Goal: Find specific page/section: Find specific page/section

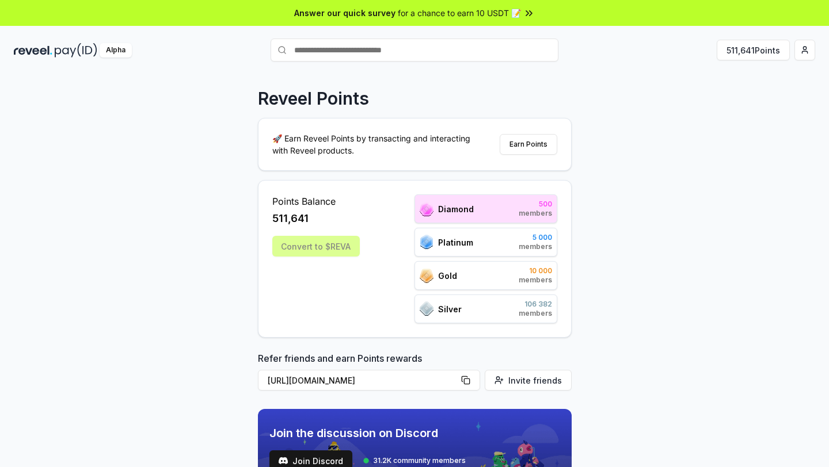
scroll to position [479, 0]
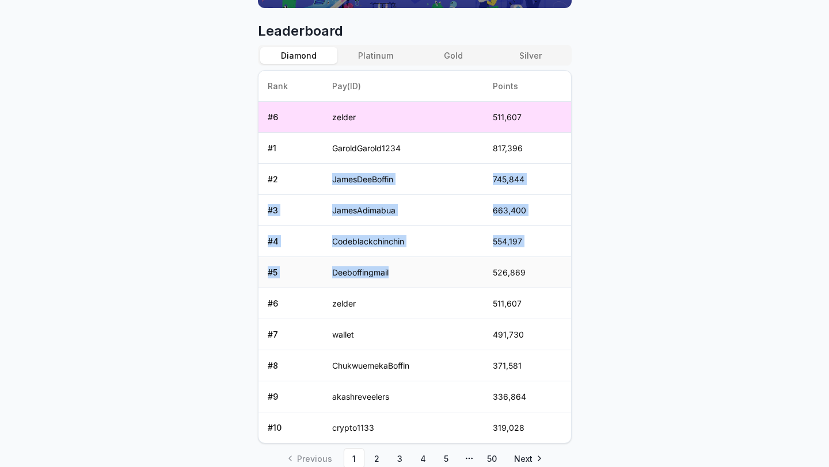
drag, startPoint x: 331, startPoint y: 171, endPoint x: 396, endPoint y: 271, distance: 119.4
click at [396, 271] on tbody "# 6 zelder 511,607 # 1 GaroldGarold1234 817,396 # 2 JamesDeeBoffin 745,844 # 3 …" at bounding box center [414, 273] width 312 height 342
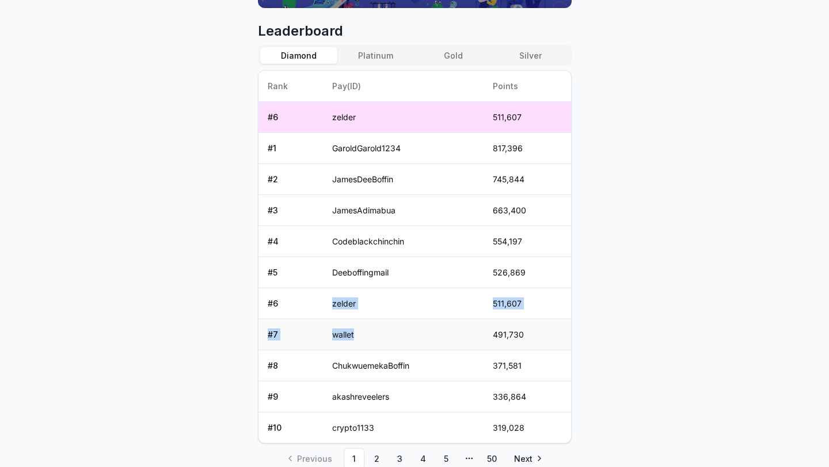
drag, startPoint x: 324, startPoint y: 295, endPoint x: 442, endPoint y: 332, distance: 123.8
click at [442, 332] on tbody "# 6 zelder 511,607 # 1 GaroldGarold1234 817,396 # 2 JamesDeeBoffin 745,844 # 3 …" at bounding box center [414, 273] width 312 height 342
click at [507, 313] on td "511,607" at bounding box center [526, 303] width 87 height 31
drag, startPoint x: 497, startPoint y: 337, endPoint x: 544, endPoint y: 325, distance: 48.0
click at [546, 325] on td "491,730" at bounding box center [526, 334] width 87 height 31
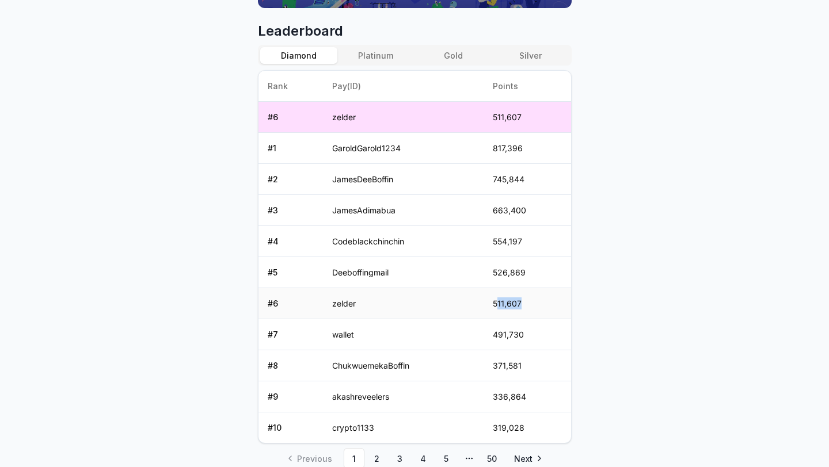
drag, startPoint x: 500, startPoint y: 304, endPoint x: 565, endPoint y: 304, distance: 64.5
click at [565, 303] on td "511,607" at bounding box center [526, 303] width 87 height 31
click at [565, 304] on td "511,607" at bounding box center [526, 303] width 87 height 31
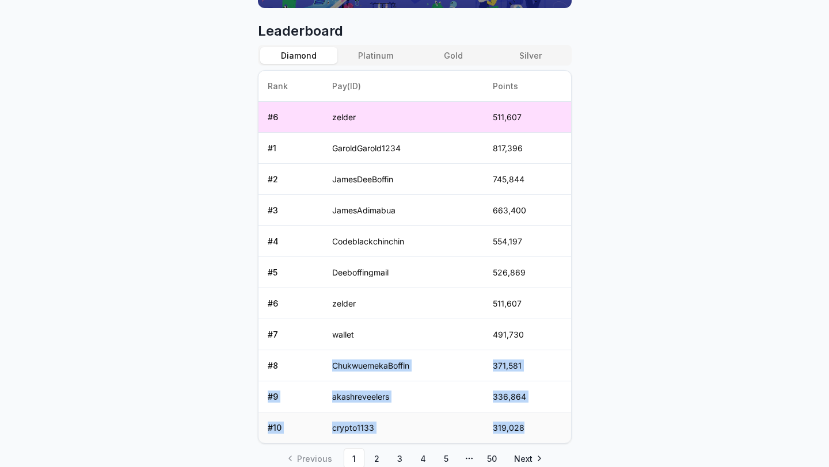
drag, startPoint x: 477, startPoint y: 357, endPoint x: 536, endPoint y: 426, distance: 90.2
click at [536, 426] on tbody "# 6 zelder 511,607 # 1 GaroldGarold1234 817,396 # 2 JamesDeeBoffin 745,844 # 3 …" at bounding box center [414, 273] width 312 height 342
click at [536, 426] on td "319,028" at bounding box center [526, 428] width 87 height 31
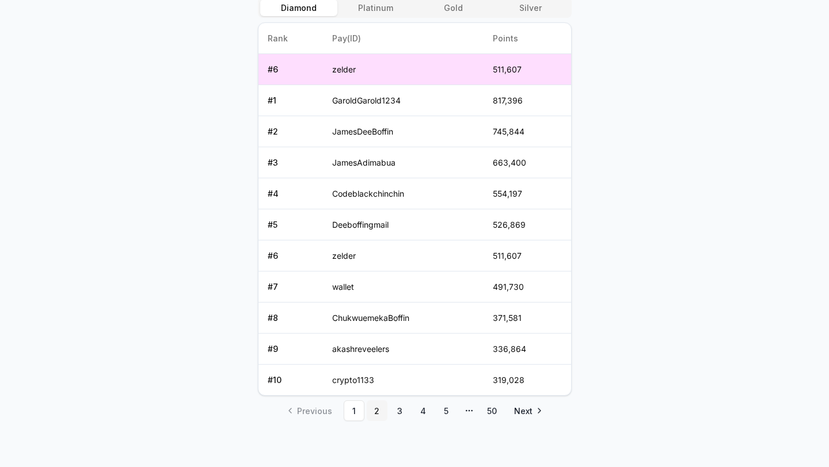
click at [372, 416] on link "2" at bounding box center [377, 411] width 21 height 21
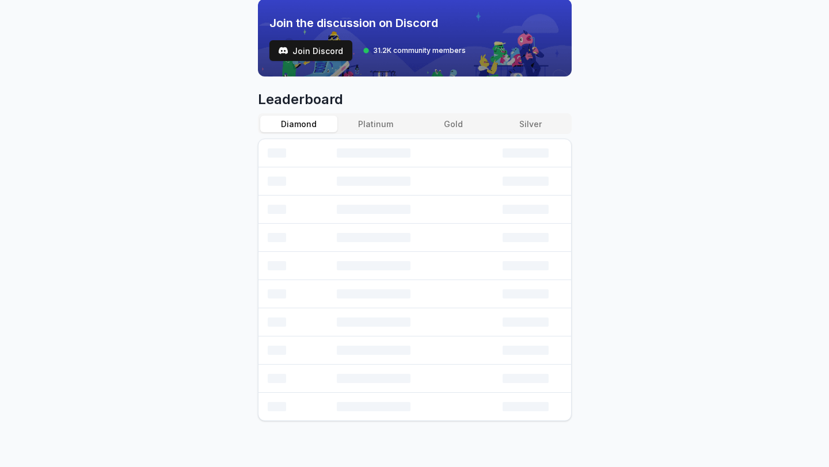
scroll to position [410, 0]
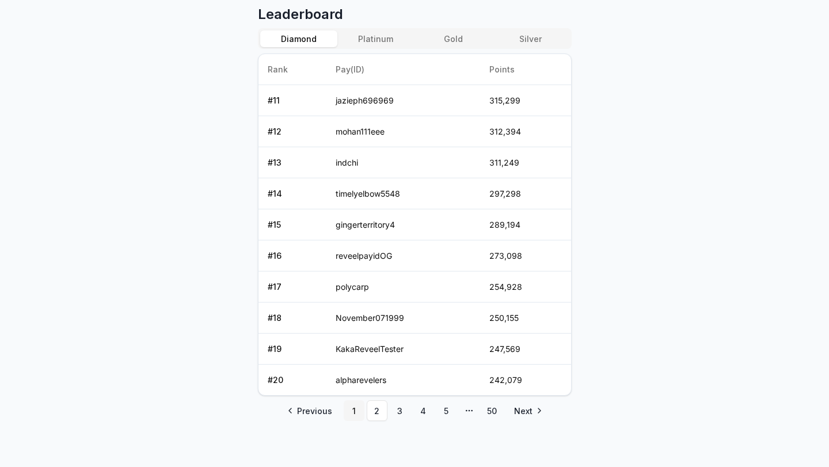
click at [352, 413] on link "1" at bounding box center [354, 411] width 21 height 21
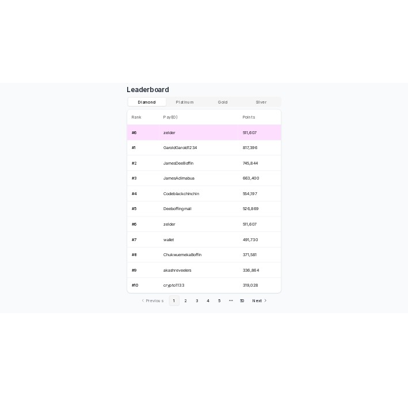
scroll to position [527, 0]
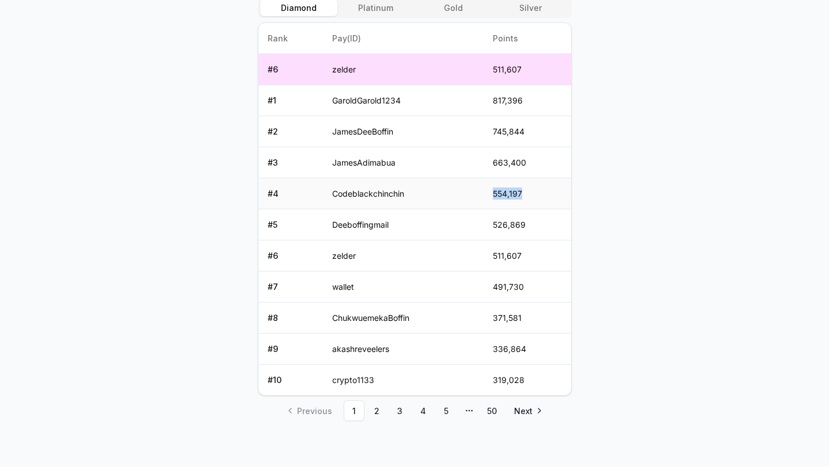
drag, startPoint x: 481, startPoint y: 189, endPoint x: 562, endPoint y: 193, distance: 81.2
click at [562, 193] on tr "# 4 Codeblackchinchin 554,197" at bounding box center [414, 193] width 312 height 31
click at [562, 193] on td "554,197" at bounding box center [526, 193] width 87 height 31
drag, startPoint x: 485, startPoint y: 212, endPoint x: 441, endPoint y: 149, distance: 76.1
click at [441, 149] on tbody "# 6 zelder 511,607 # 1 GaroldGarold1234 817,396 # 2 JamesDeeBoffin 745,844 # 3 …" at bounding box center [414, 225] width 312 height 342
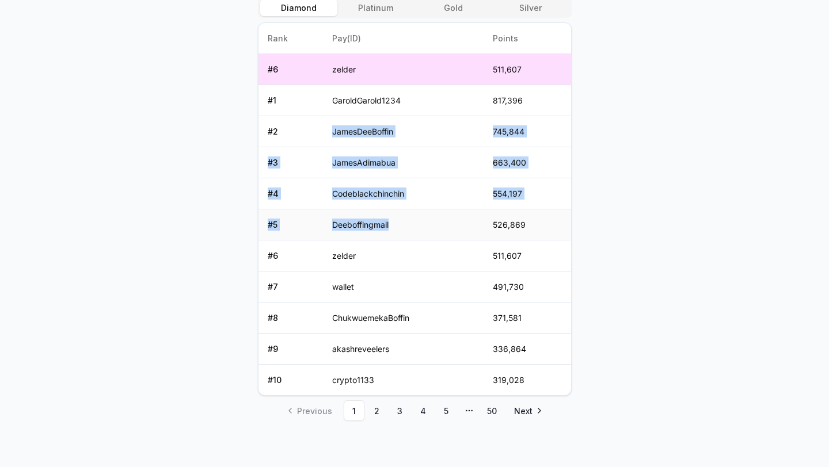
drag, startPoint x: 325, startPoint y: 132, endPoint x: 407, endPoint y: 227, distance: 126.0
click at [407, 228] on tbody "# 6 zelder 511,607 # 1 GaroldGarold1234 817,396 # 2 JamesDeeBoffin 745,844 # 3 …" at bounding box center [414, 225] width 312 height 342
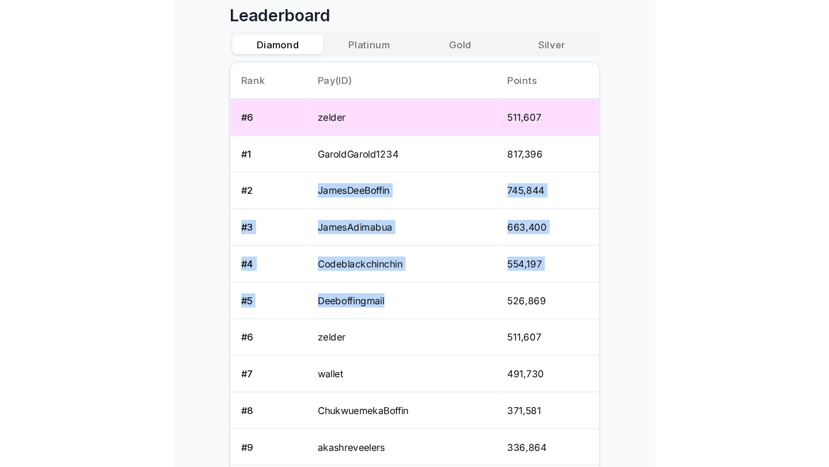
scroll to position [526, 0]
